Goal: Information Seeking & Learning: Check status

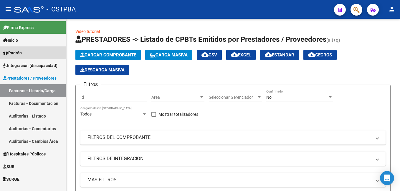
click at [15, 51] on span "Padrón" at bounding box center [12, 53] width 19 height 6
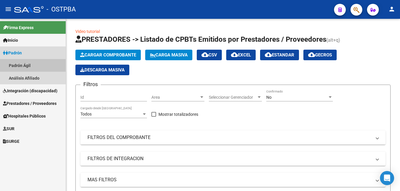
click at [26, 65] on link "Padrón Ágil" at bounding box center [33, 65] width 66 height 13
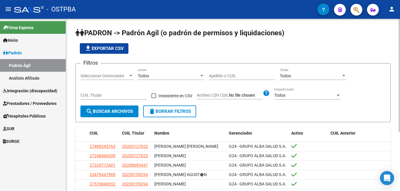
click at [232, 78] on input "Apellido o CUIL" at bounding box center [242, 76] width 67 height 5
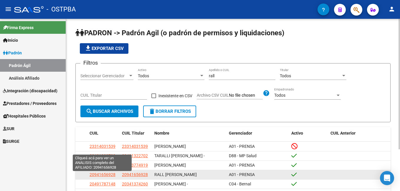
click at [105, 177] on span "20941656928" at bounding box center [102, 174] width 26 height 5
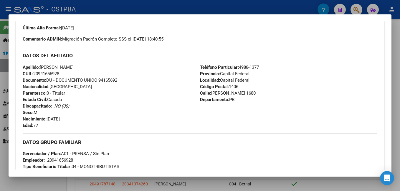
scroll to position [177, 0]
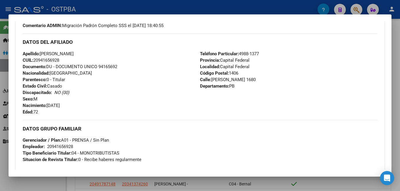
click at [170, 9] on div at bounding box center [200, 95] width 400 height 191
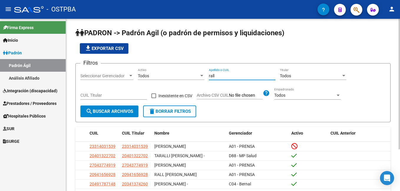
drag, startPoint x: 222, startPoint y: 74, endPoint x: 201, endPoint y: 77, distance: 20.7
click at [201, 77] on div "Filtros Seleccionar Gerenciador Seleccionar Gerenciador Todos Activo [PERSON_NA…" at bounding box center [232, 86] width 305 height 37
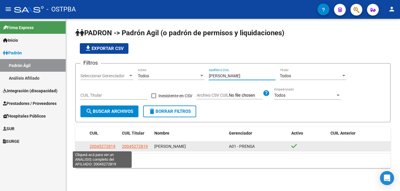
type input "[PERSON_NAME]"
click at [105, 148] on span "20045272819" at bounding box center [102, 146] width 26 height 5
type textarea "20045272819"
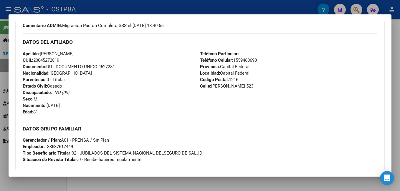
click at [127, 8] on div at bounding box center [200, 95] width 400 height 191
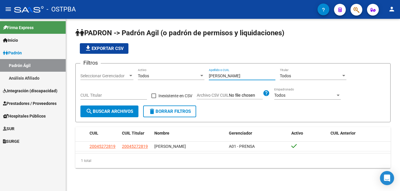
drag, startPoint x: 229, startPoint y: 74, endPoint x: 196, endPoint y: 77, distance: 32.7
click at [196, 77] on div "Filtros Seleccionar Gerenciador Seleccionar Gerenciador Todos Activo [PERSON_NA…" at bounding box center [232, 86] width 305 height 37
type input "tren"
click at [130, 75] on div at bounding box center [130, 76] width 5 height 5
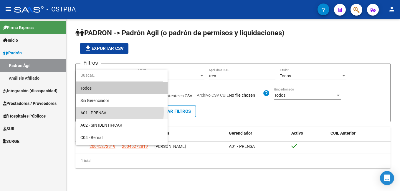
click at [109, 112] on span "A01 - PRENSA" at bounding box center [121, 113] width 82 height 12
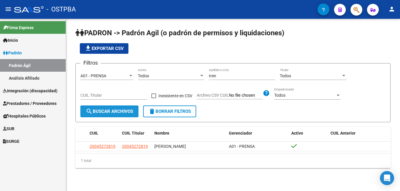
click at [121, 112] on span "search Buscar Archivos" at bounding box center [109, 111] width 47 height 5
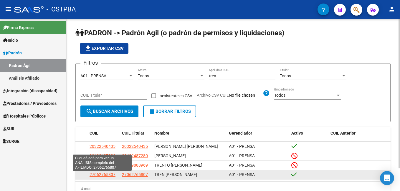
click at [107, 176] on span "27062765807" at bounding box center [102, 174] width 26 height 5
type textarea "27062765807"
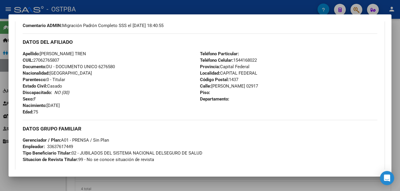
click at [168, 6] on div at bounding box center [200, 95] width 400 height 191
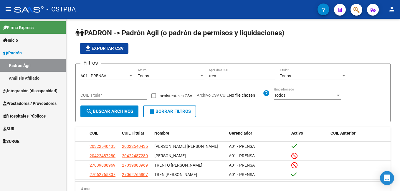
click at [37, 75] on link "Análisis Afiliado" at bounding box center [33, 78] width 66 height 13
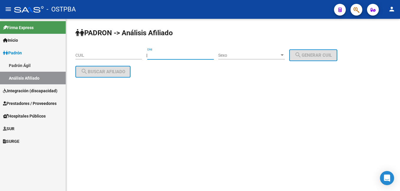
click at [183, 54] on input "DNI" at bounding box center [180, 55] width 67 height 5
type input "8257571"
click at [285, 56] on div at bounding box center [281, 55] width 5 height 5
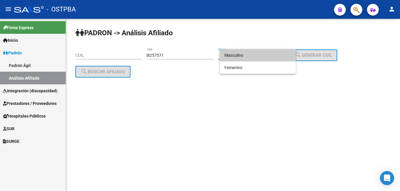
click at [251, 55] on span "Masculino" at bounding box center [257, 55] width 67 height 12
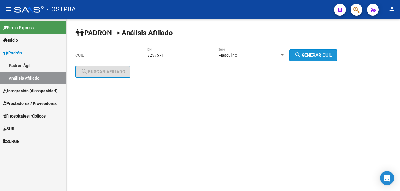
click at [325, 56] on span "search Generar CUIL" at bounding box center [312, 55] width 37 height 5
type input "20-08257571-6"
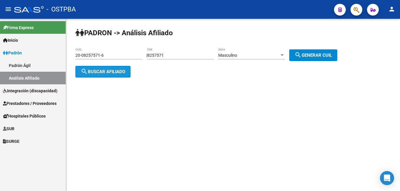
click at [111, 75] on button "search Buscar afiliado" at bounding box center [102, 72] width 55 height 12
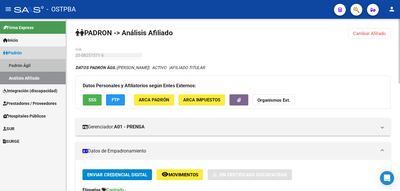
click at [34, 67] on link "Padrón Ágil" at bounding box center [33, 65] width 66 height 13
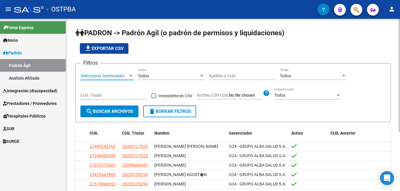
click at [129, 77] on div at bounding box center [130, 76] width 5 height 5
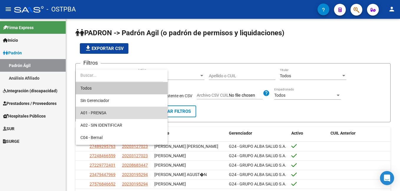
click at [124, 114] on span "A01 - PRENSA" at bounding box center [121, 113] width 82 height 12
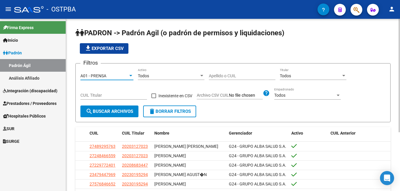
click at [222, 76] on input "Apellido o CUIL" at bounding box center [242, 76] width 67 height 5
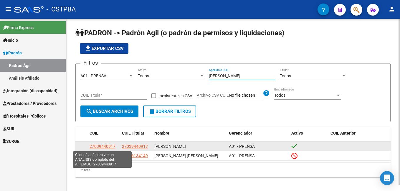
type input "[PERSON_NAME]"
click at [104, 146] on span "27039440917" at bounding box center [102, 146] width 26 height 5
type textarea "27039440917"
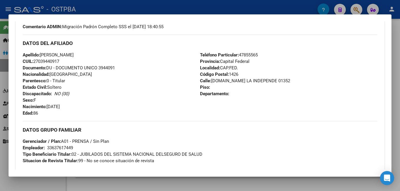
scroll to position [177, 0]
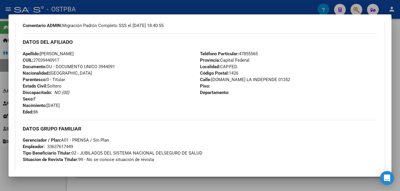
click at [208, 11] on div at bounding box center [200, 95] width 400 height 191
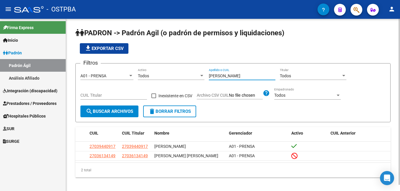
drag, startPoint x: 234, startPoint y: 78, endPoint x: 179, endPoint y: 71, distance: 54.9
click at [189, 75] on div "Filtros A01 - PRENSA Seleccionar Gerenciador Todos Activo [PERSON_NAME] Apellid…" at bounding box center [232, 86] width 305 height 37
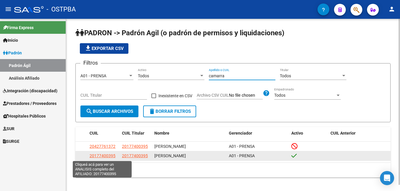
type input "camarra"
click at [102, 156] on span "20177400395" at bounding box center [102, 156] width 26 height 5
type textarea "20177400395"
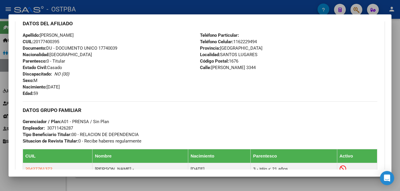
scroll to position [206, 0]
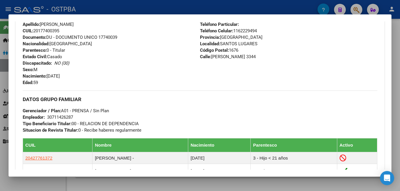
click at [134, 5] on div at bounding box center [200, 95] width 400 height 191
